Goal: Information Seeking & Learning: Check status

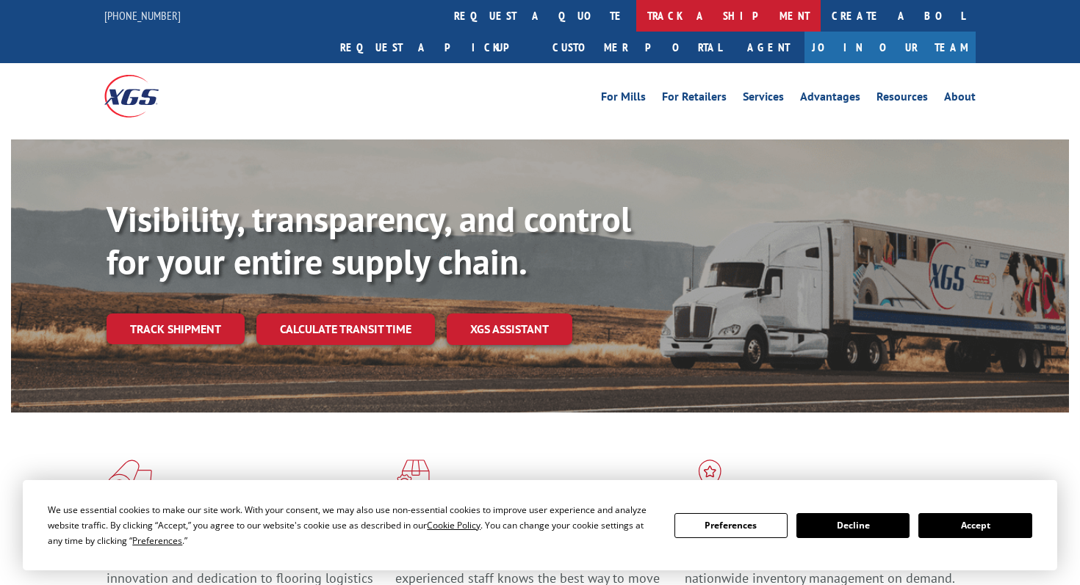
click at [636, 21] on link "track a shipment" at bounding box center [728, 16] width 184 height 32
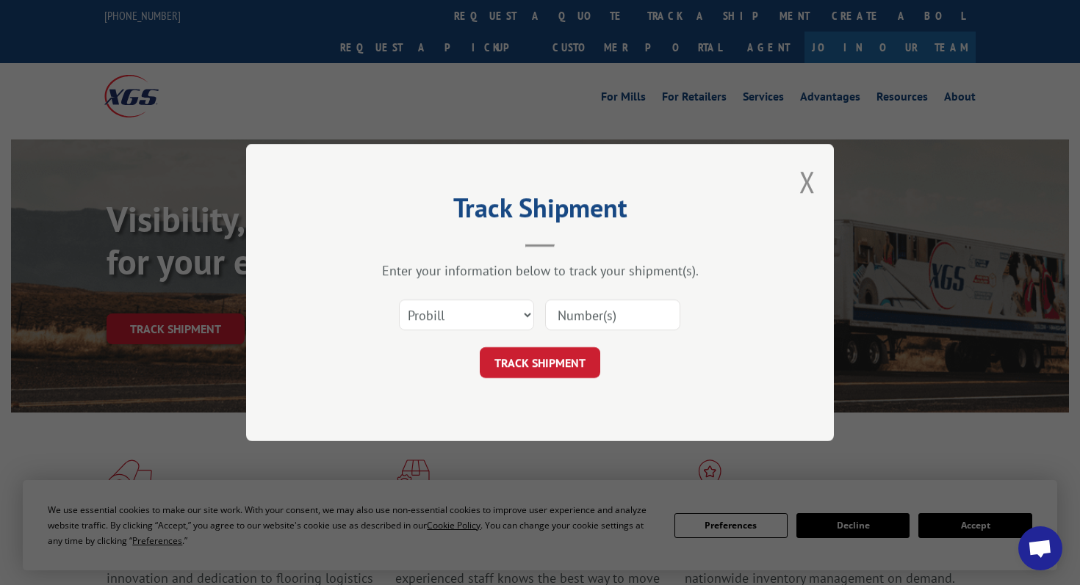
click at [579, 309] on input at bounding box center [612, 315] width 135 height 31
paste input "17673432"
type input "17673432"
click button "TRACK SHIPMENT" at bounding box center [540, 362] width 120 height 31
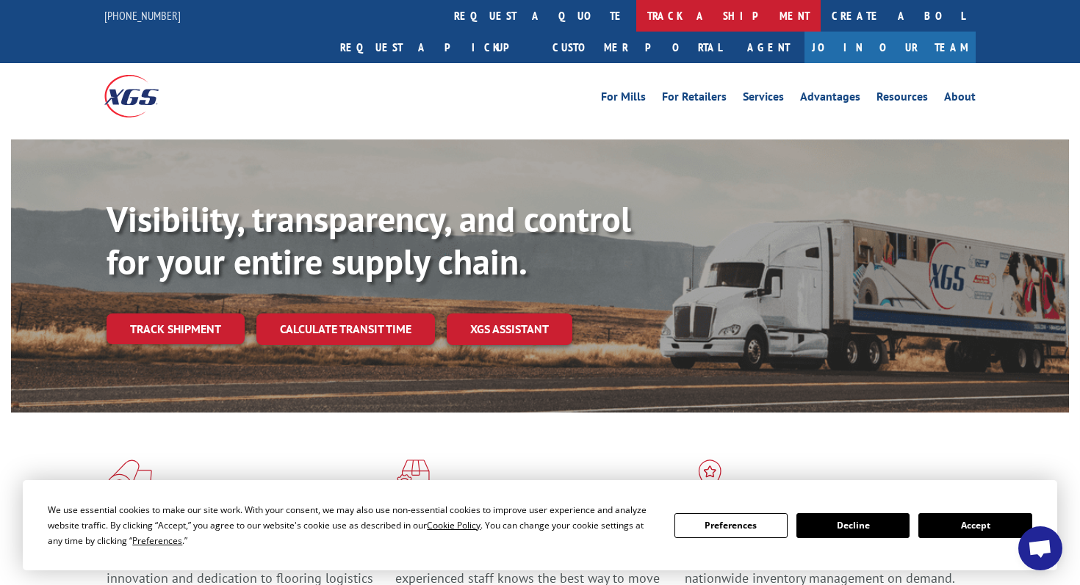
click at [636, 21] on link "track a shipment" at bounding box center [728, 16] width 184 height 32
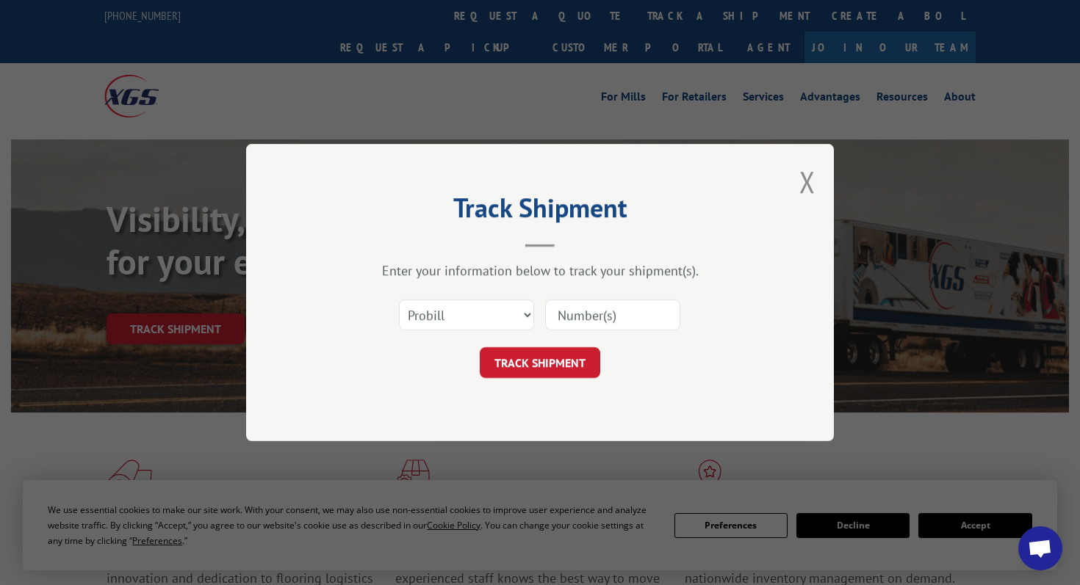
click at [587, 315] on input at bounding box center [612, 315] width 135 height 31
paste input "17687406"
type input "17687406"
click button "TRACK SHIPMENT" at bounding box center [540, 362] width 120 height 31
